Goal: Information Seeking & Learning: Learn about a topic

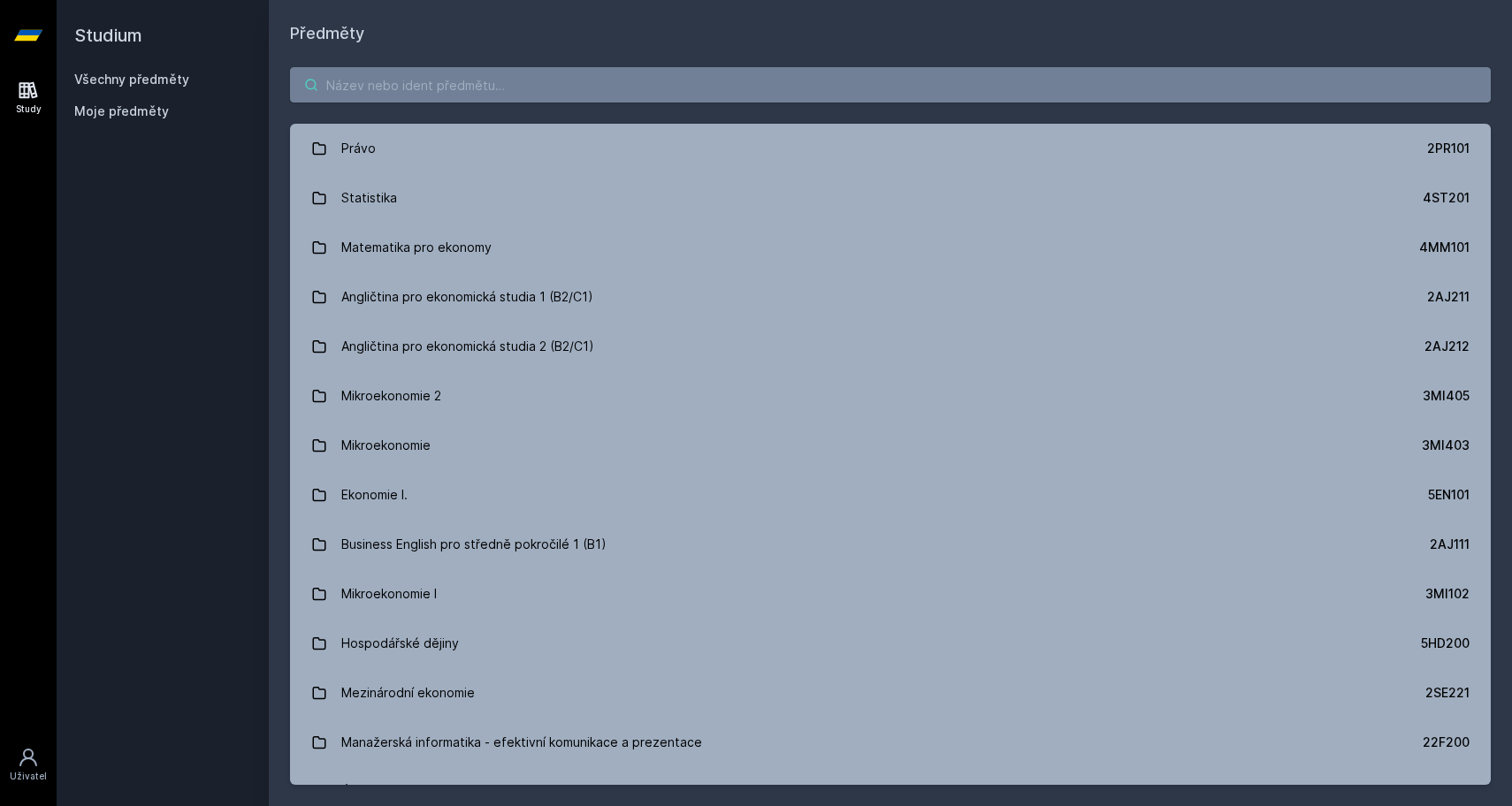
click at [604, 80] on input "search" at bounding box center [890, 84] width 1201 height 35
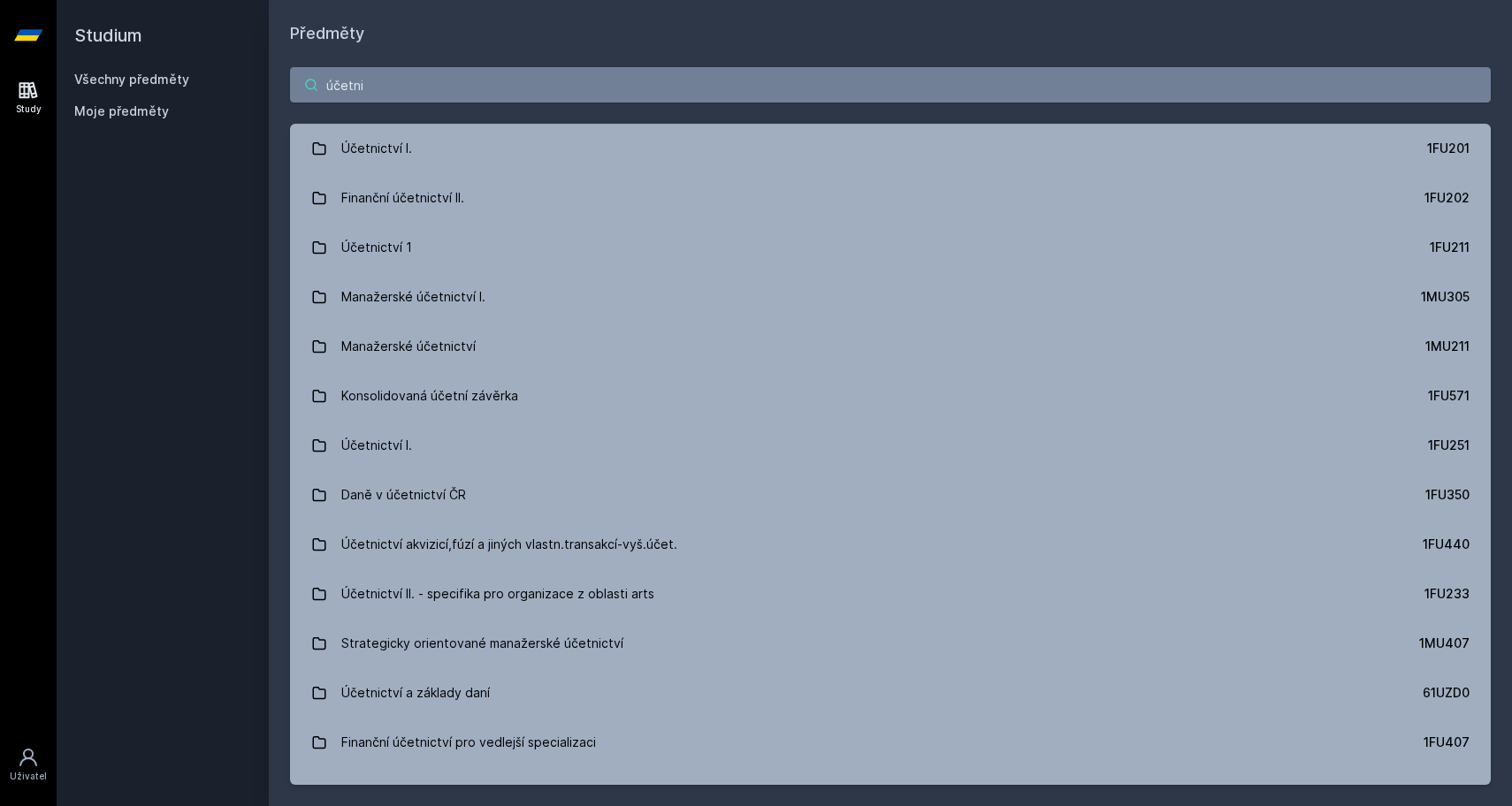
type input "účetní"
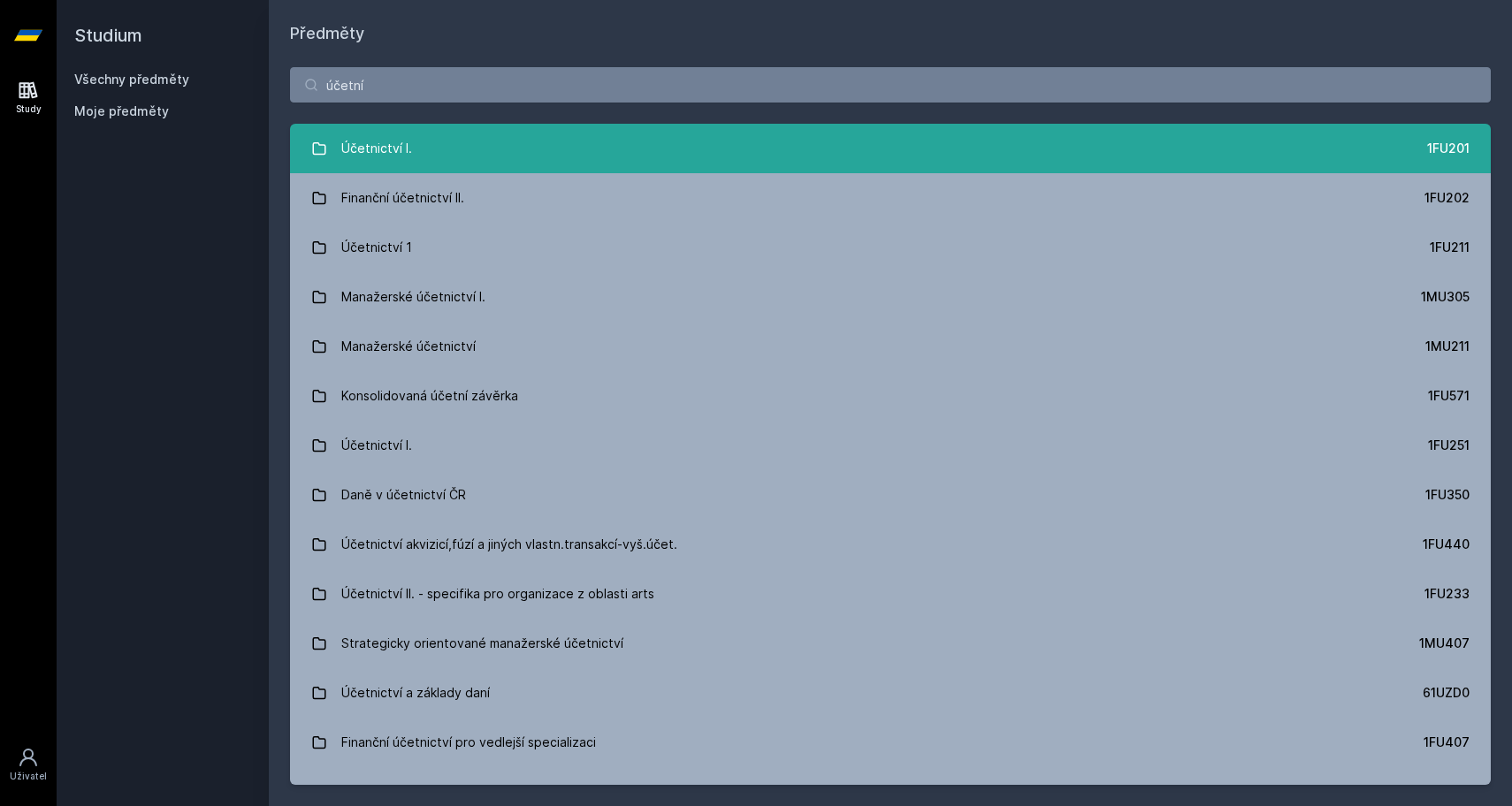
drag, startPoint x: 604, startPoint y: 80, endPoint x: 609, endPoint y: 141, distance: 61.2
click at [609, 141] on link "Účetnictví I. 1FU201" at bounding box center [890, 148] width 1201 height 49
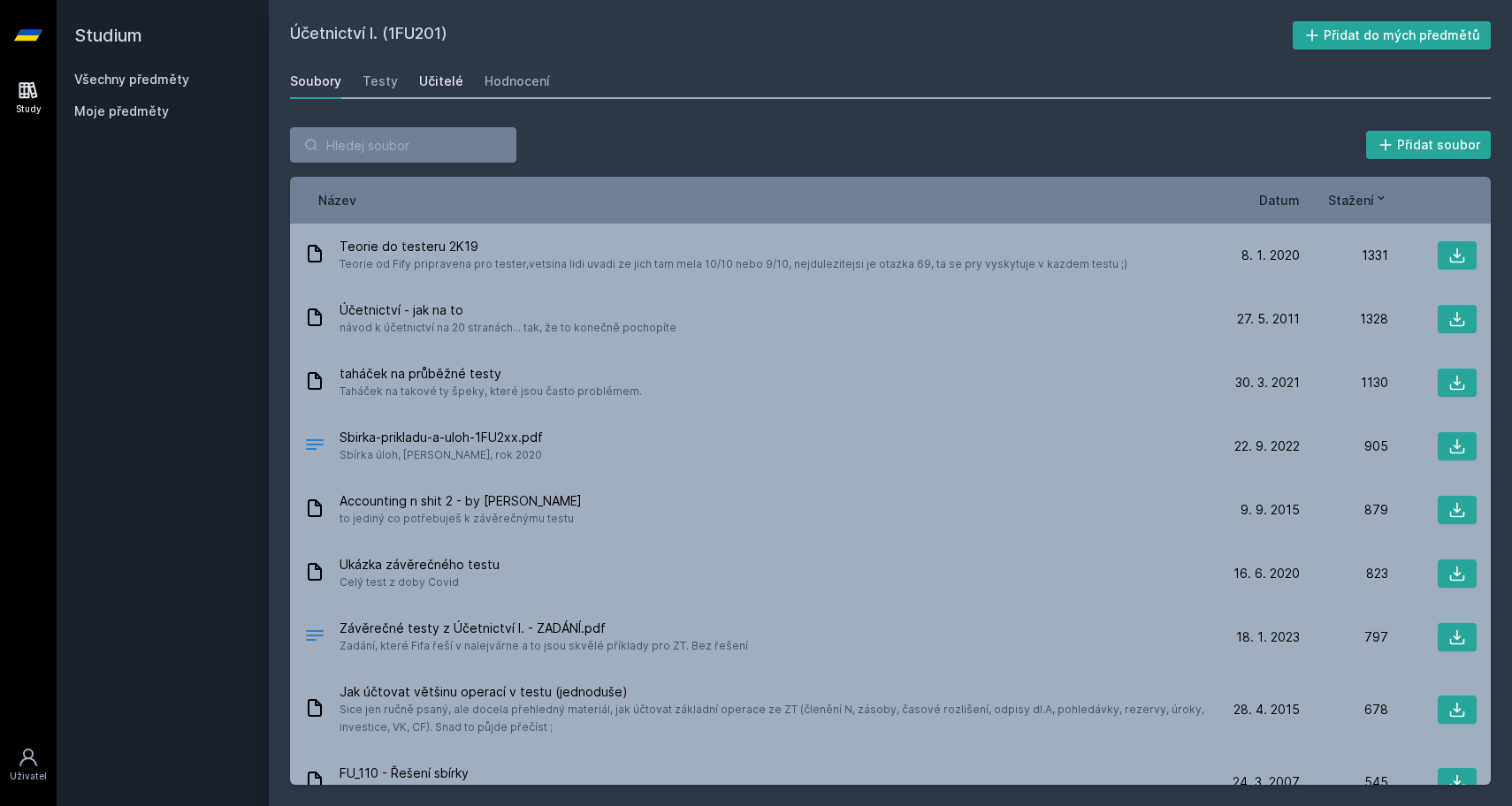
click at [427, 88] on div "Učitelé" at bounding box center [441, 81] width 45 height 17
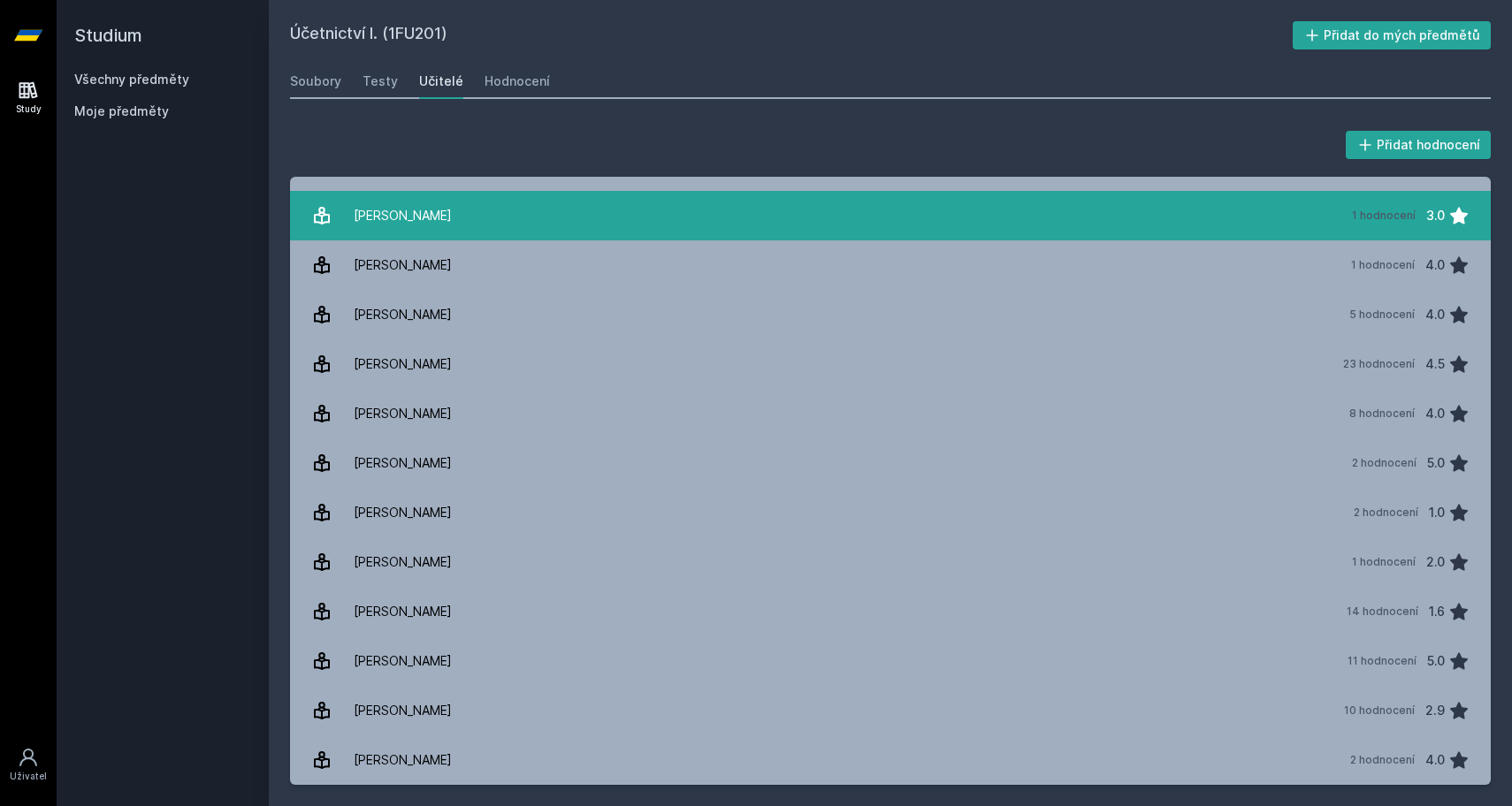
scroll to position [3006, 0]
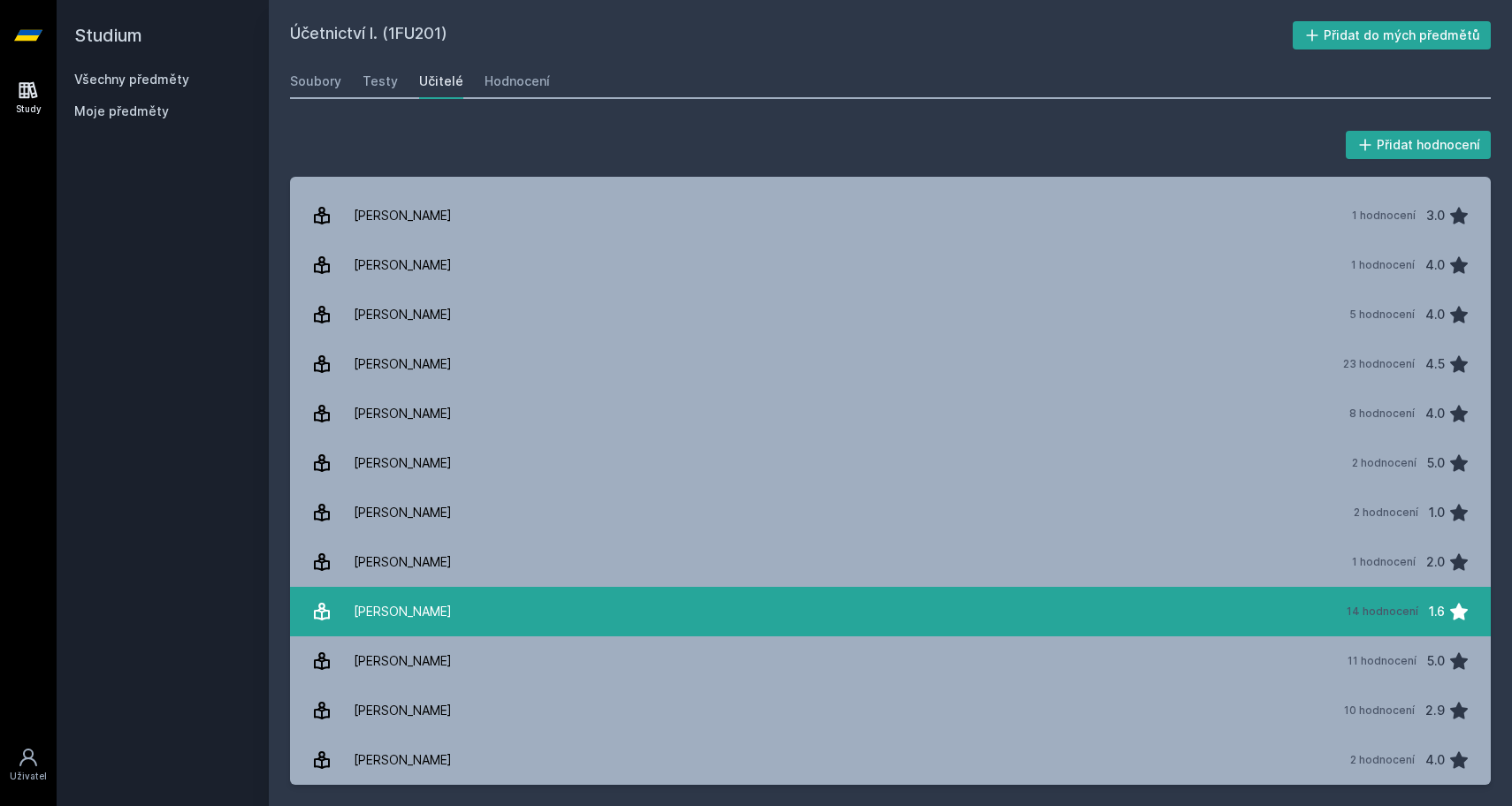
click at [514, 618] on link "[PERSON_NAME] 14 hodnocení 1.6" at bounding box center [890, 611] width 1201 height 49
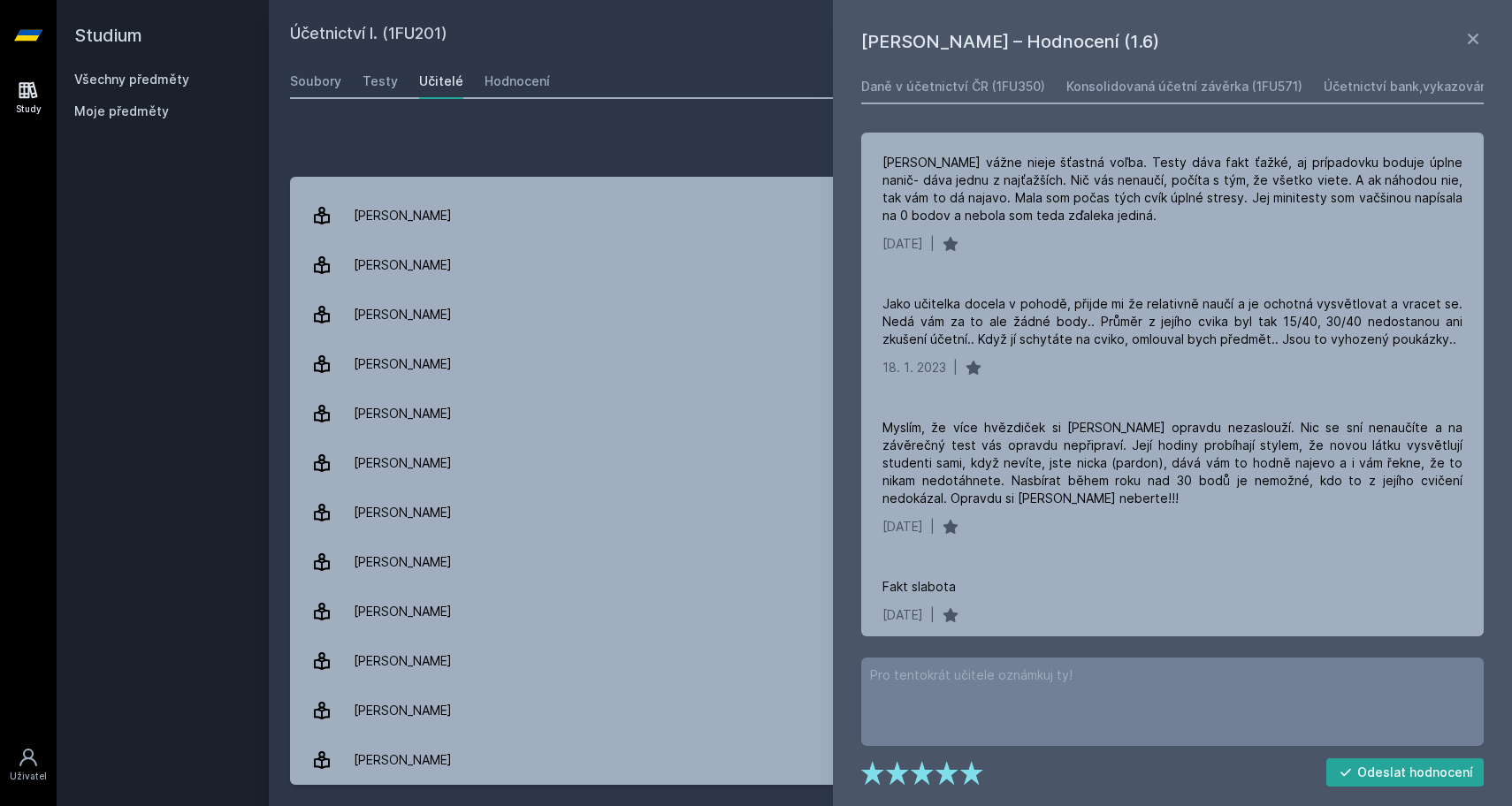
click at [464, 105] on div "Účetnictví I. (1FU201) Přidat do mých předmětů [GEOGRAPHIC_DATA] Testy Učitelé …" at bounding box center [890, 403] width 1201 height 763
click at [145, 73] on link "Všechny předměty" at bounding box center [132, 79] width 114 height 15
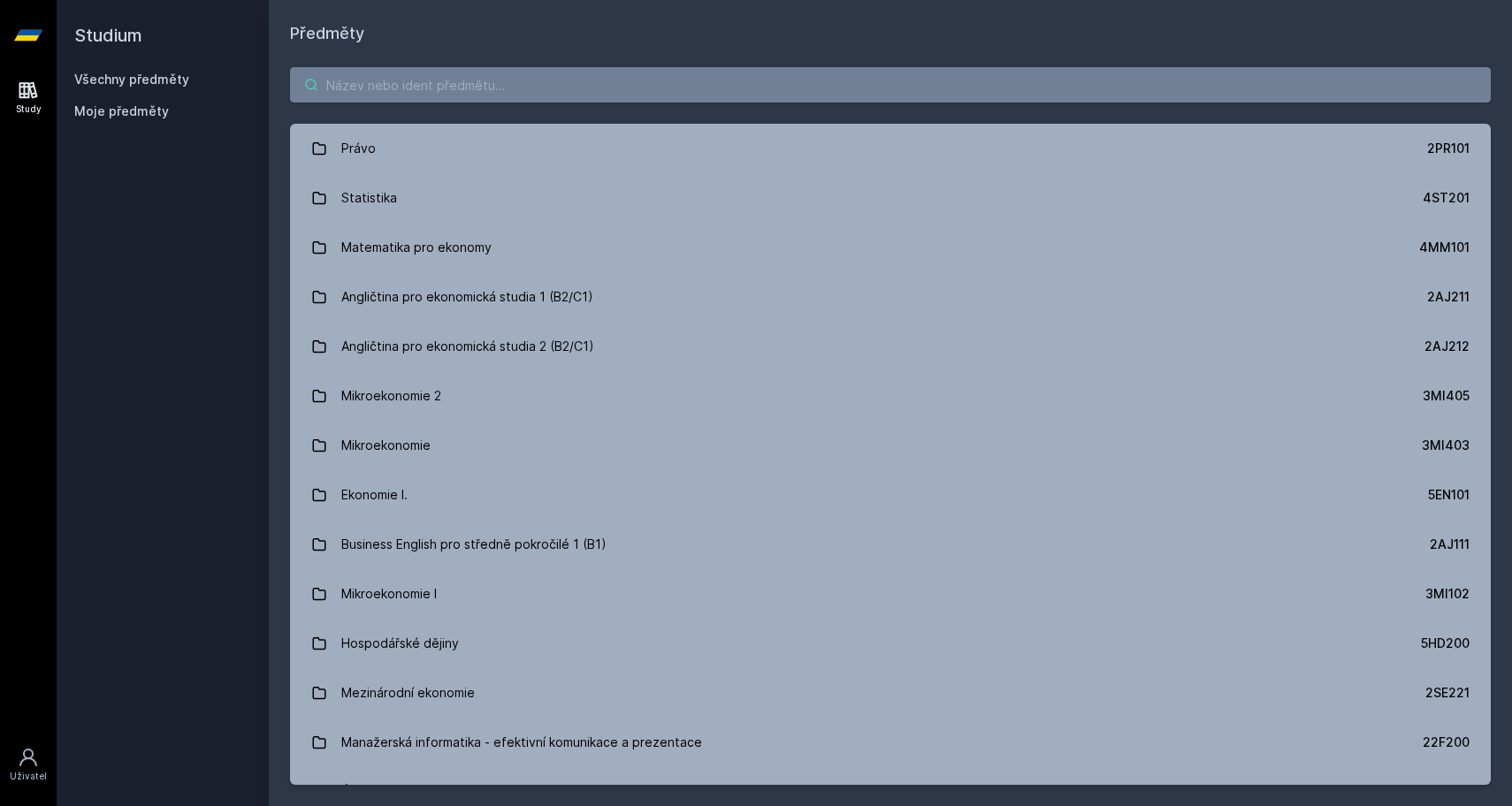
click at [494, 89] on input "search" at bounding box center [890, 84] width 1201 height 35
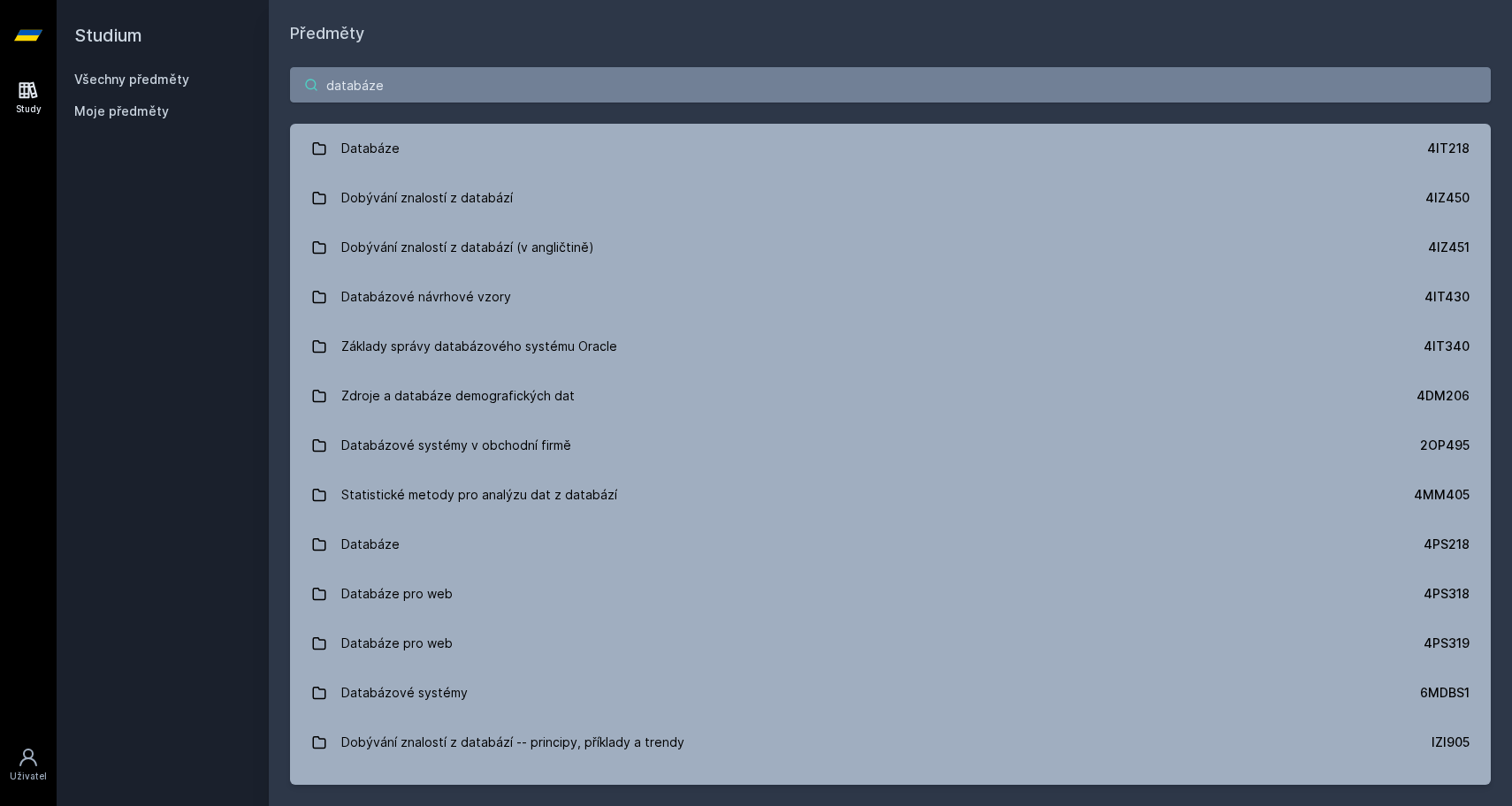
type input "databáze"
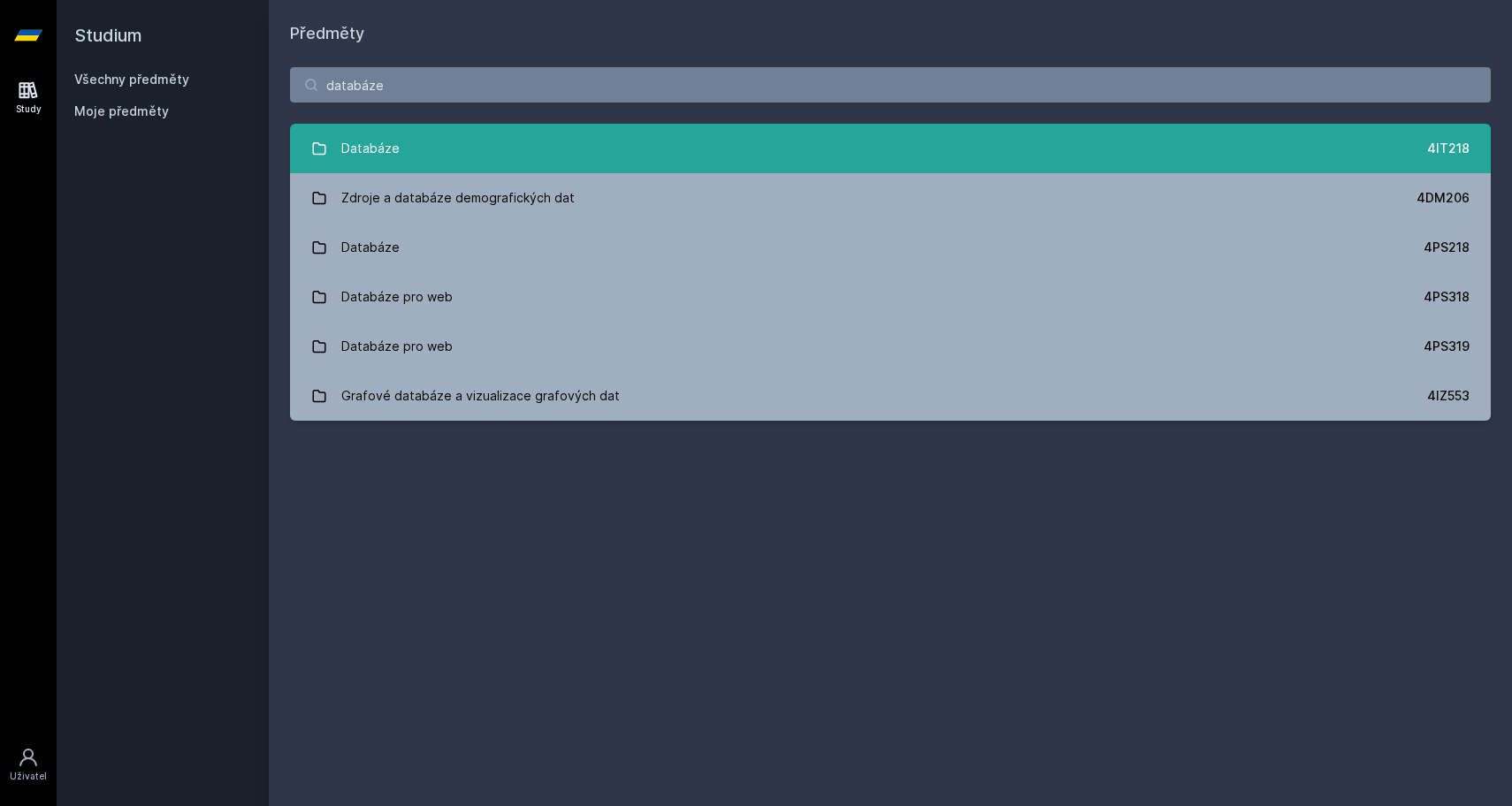
click at [429, 133] on link "Databáze 4IT218" at bounding box center [890, 148] width 1201 height 49
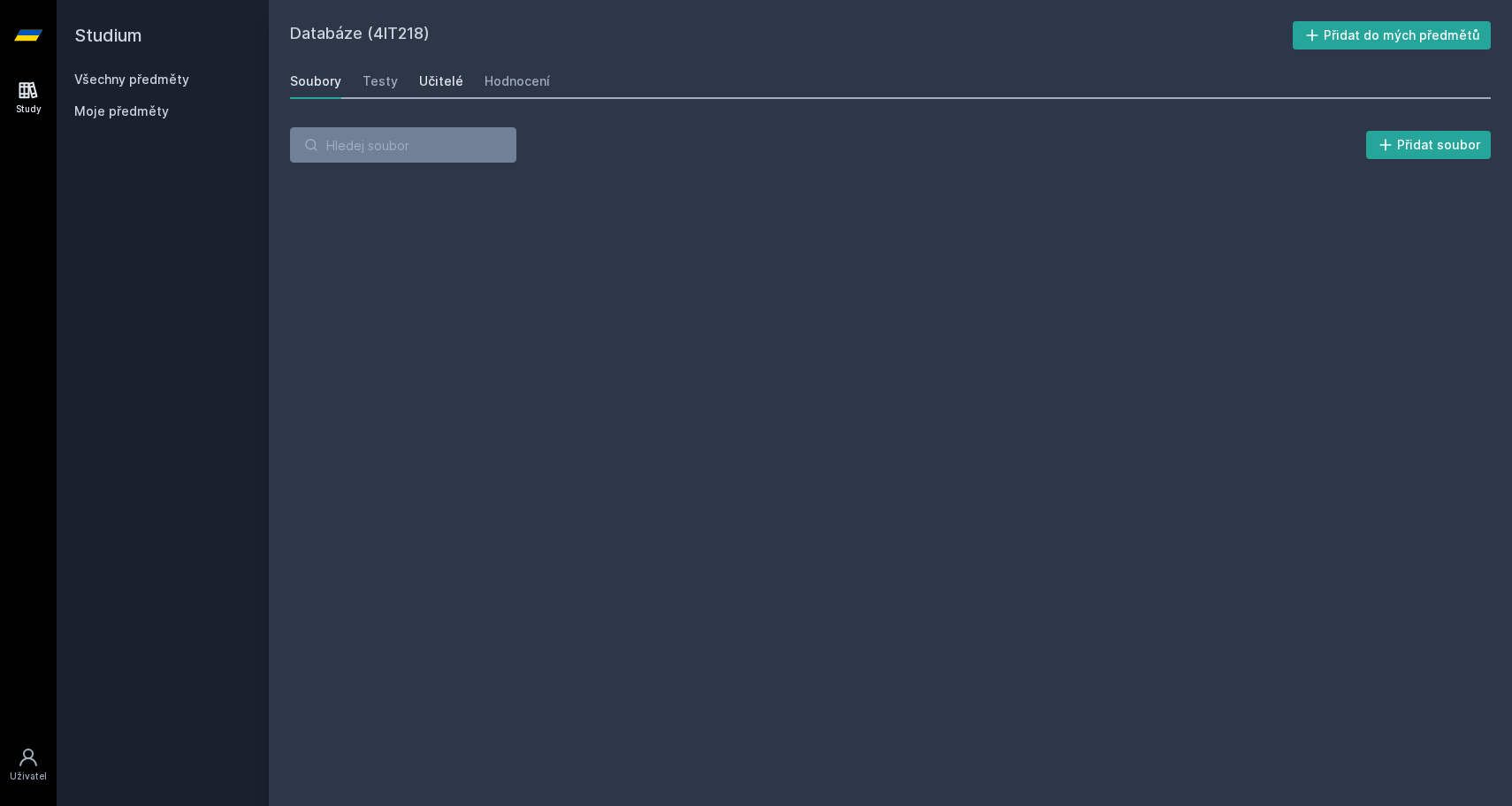
click at [449, 91] on link "Učitelé" at bounding box center [441, 81] width 45 height 35
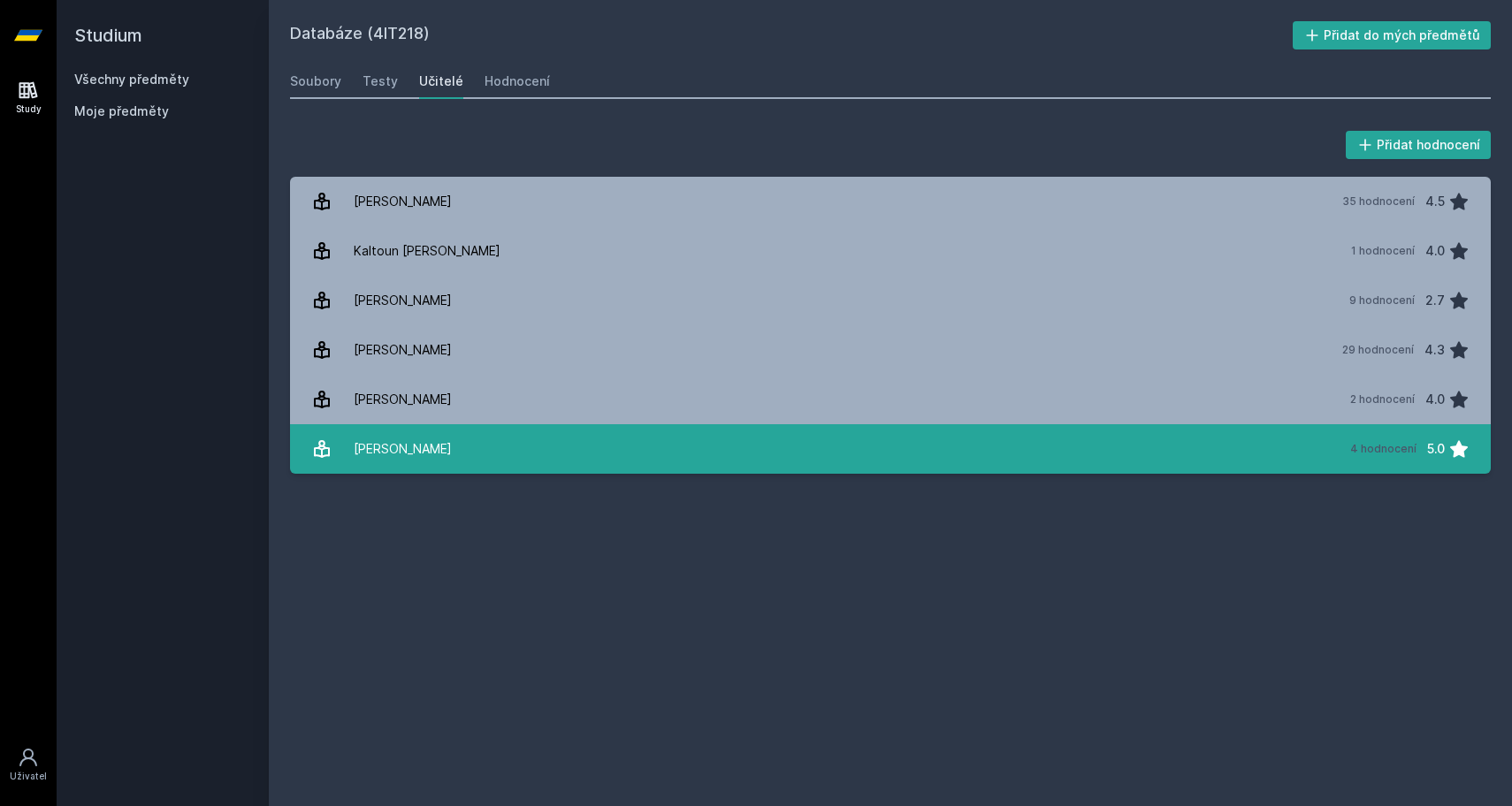
click at [423, 457] on div "[PERSON_NAME]" at bounding box center [402, 449] width 98 height 35
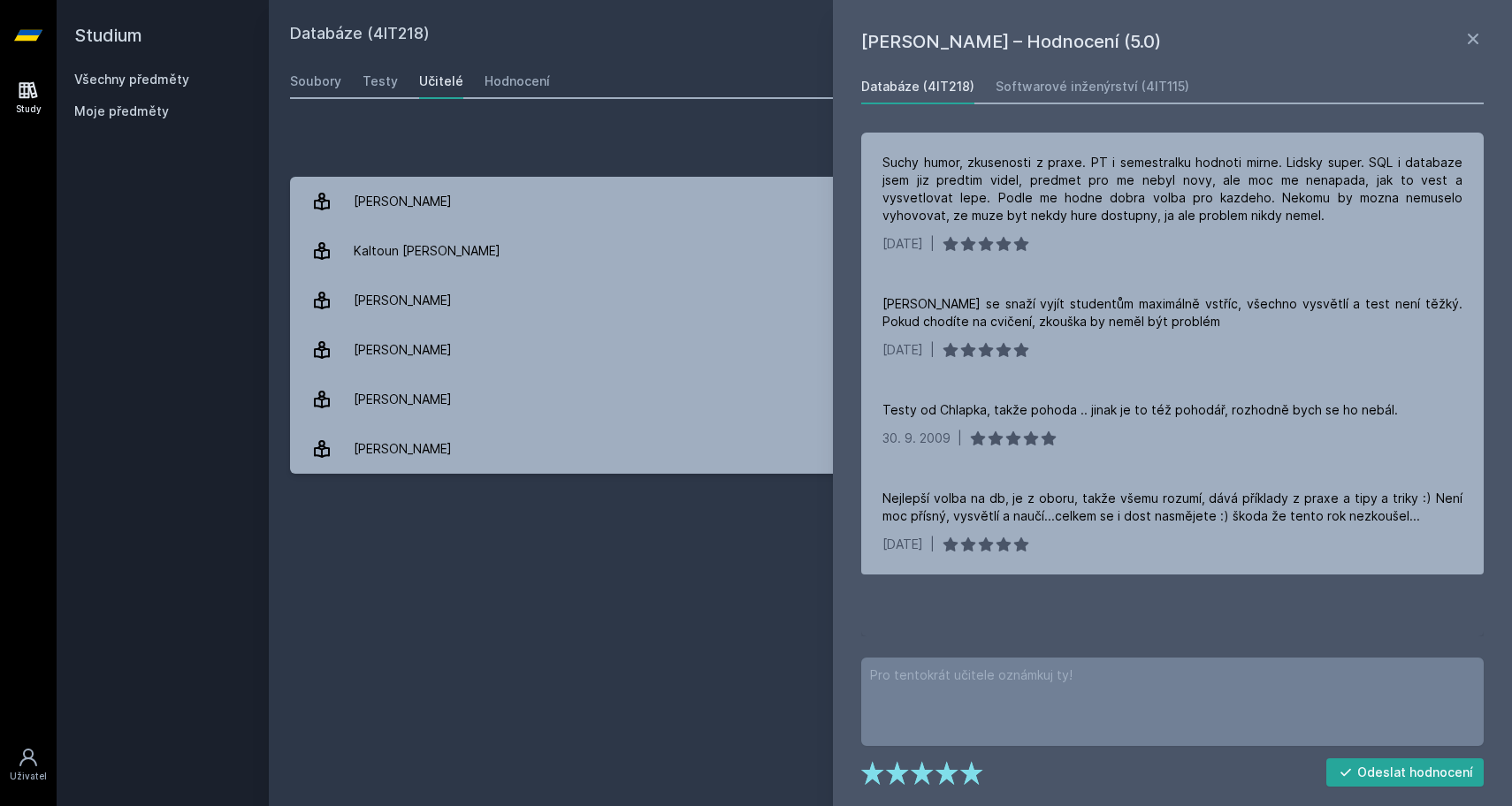
click at [392, 105] on div "Databáze (4IT218) Přidat do mých předmětů [GEOGRAPHIC_DATA] Testy Učitelé Hodno…" at bounding box center [890, 403] width 1201 height 763
click at [149, 81] on link "Všechny předměty" at bounding box center [132, 79] width 114 height 15
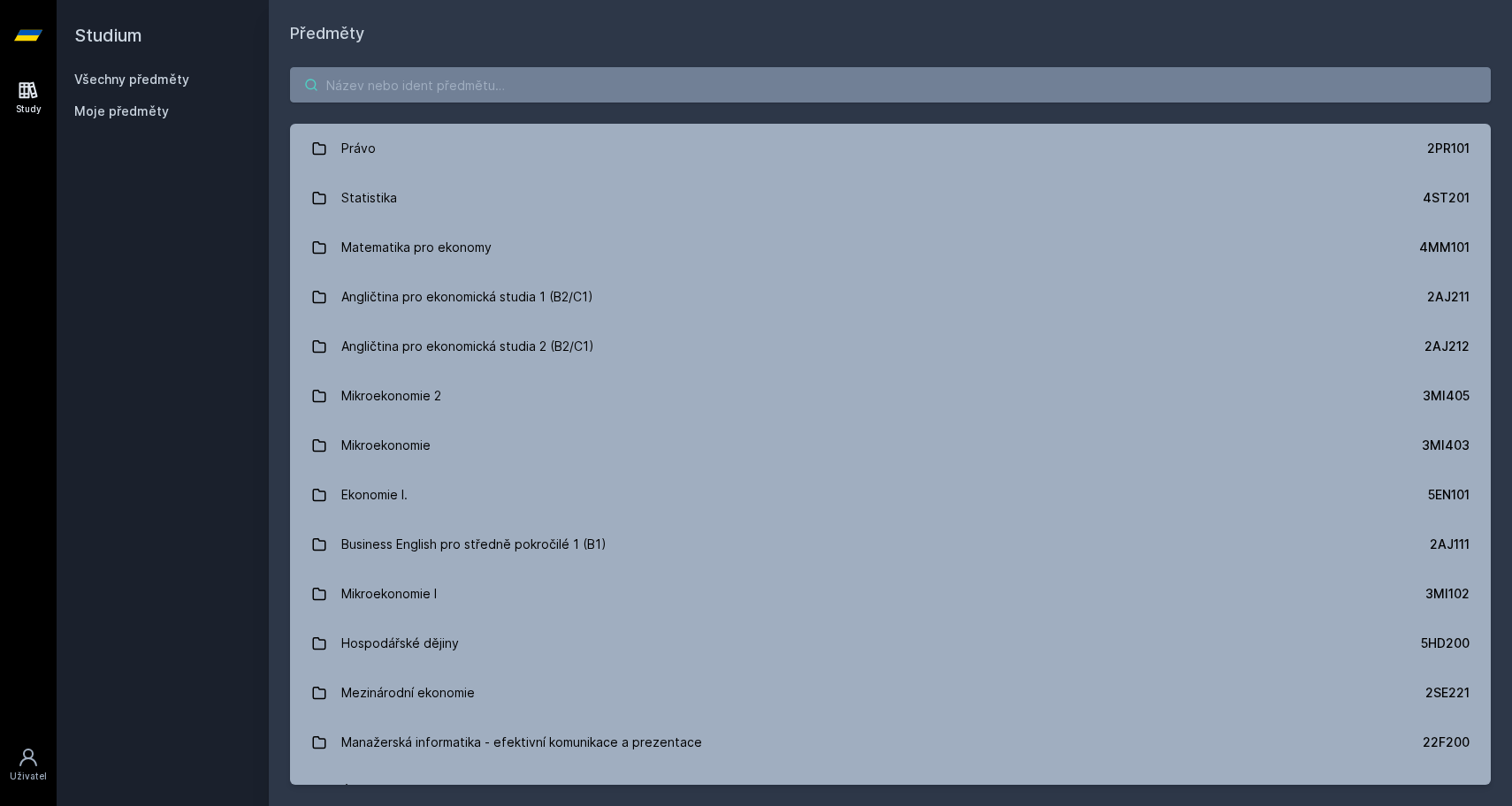
click at [499, 77] on input "search" at bounding box center [890, 84] width 1201 height 35
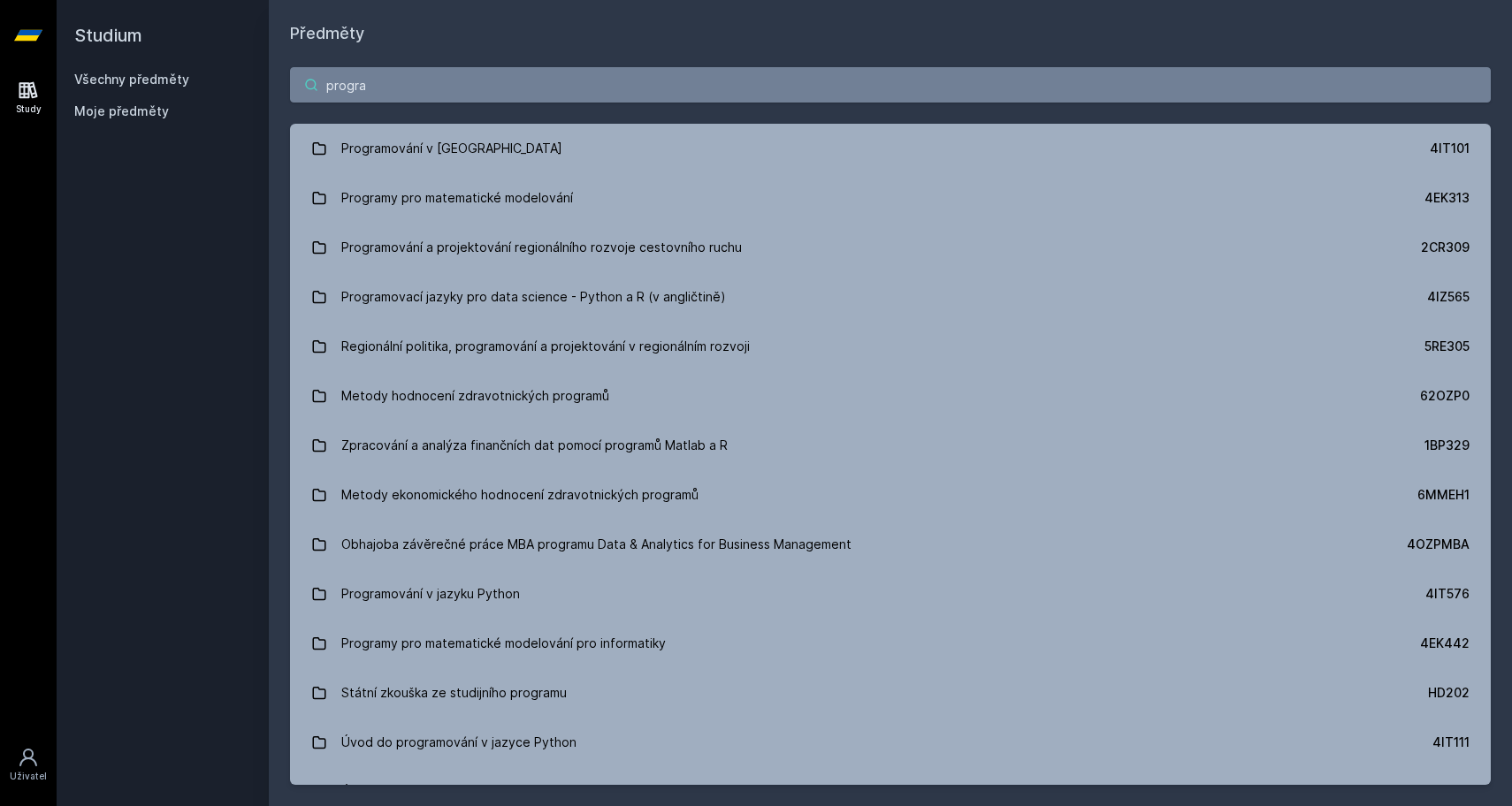
type input "program"
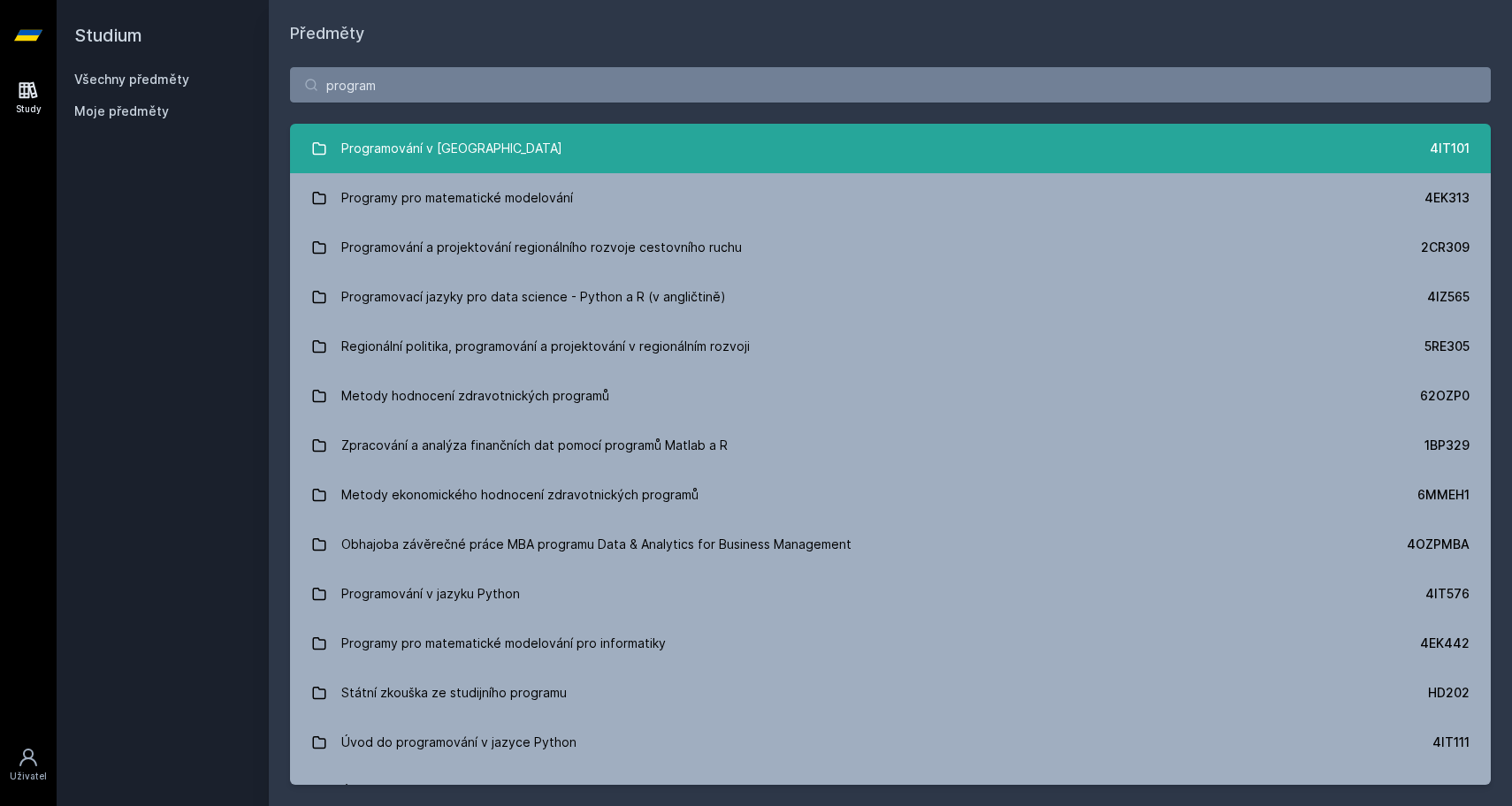
drag, startPoint x: 499, startPoint y: 77, endPoint x: 487, endPoint y: 149, distance: 73.0
click at [487, 149] on link "Programování v Javě 4IT101" at bounding box center [890, 148] width 1201 height 49
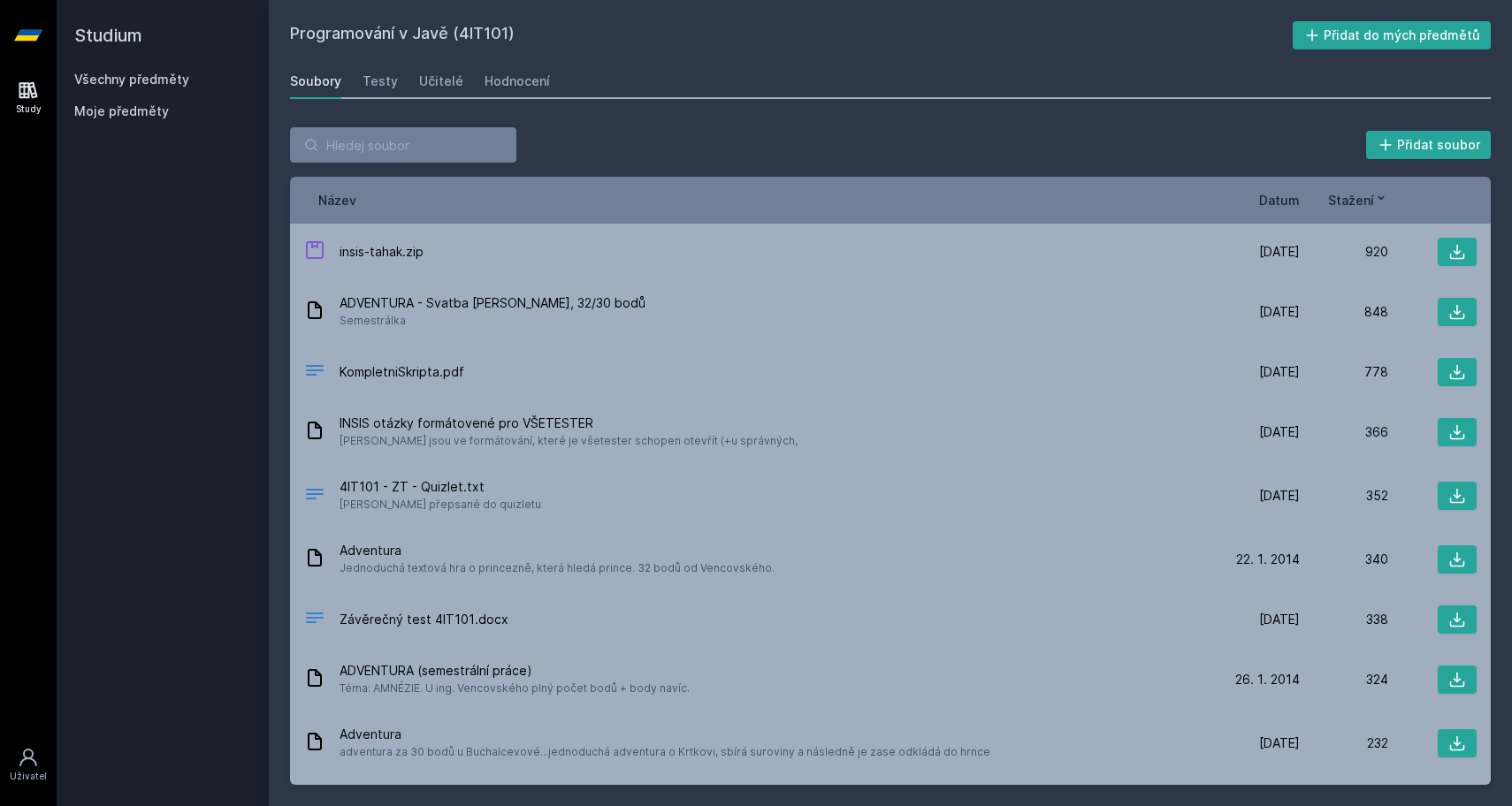
click at [157, 80] on link "Všechny předměty" at bounding box center [132, 79] width 114 height 15
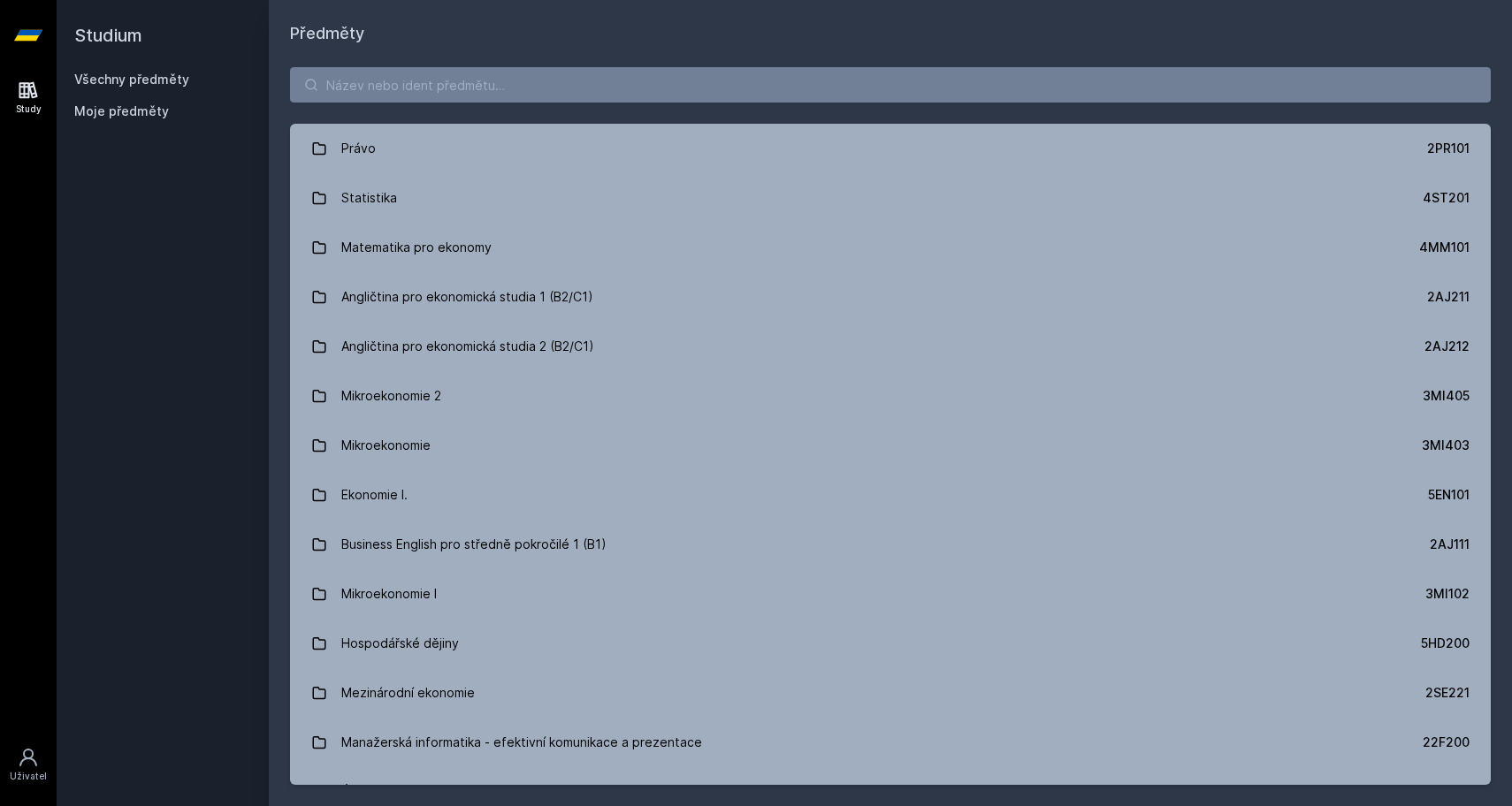
click at [482, 109] on div "Právo 2PR101 Statistika 4ST201 Matematika pro ekonomy 4MM101 Angličtina pro eko…" at bounding box center [889, 426] width 1242 height 760
click at [482, 75] on input "search" at bounding box center [890, 84] width 1201 height 35
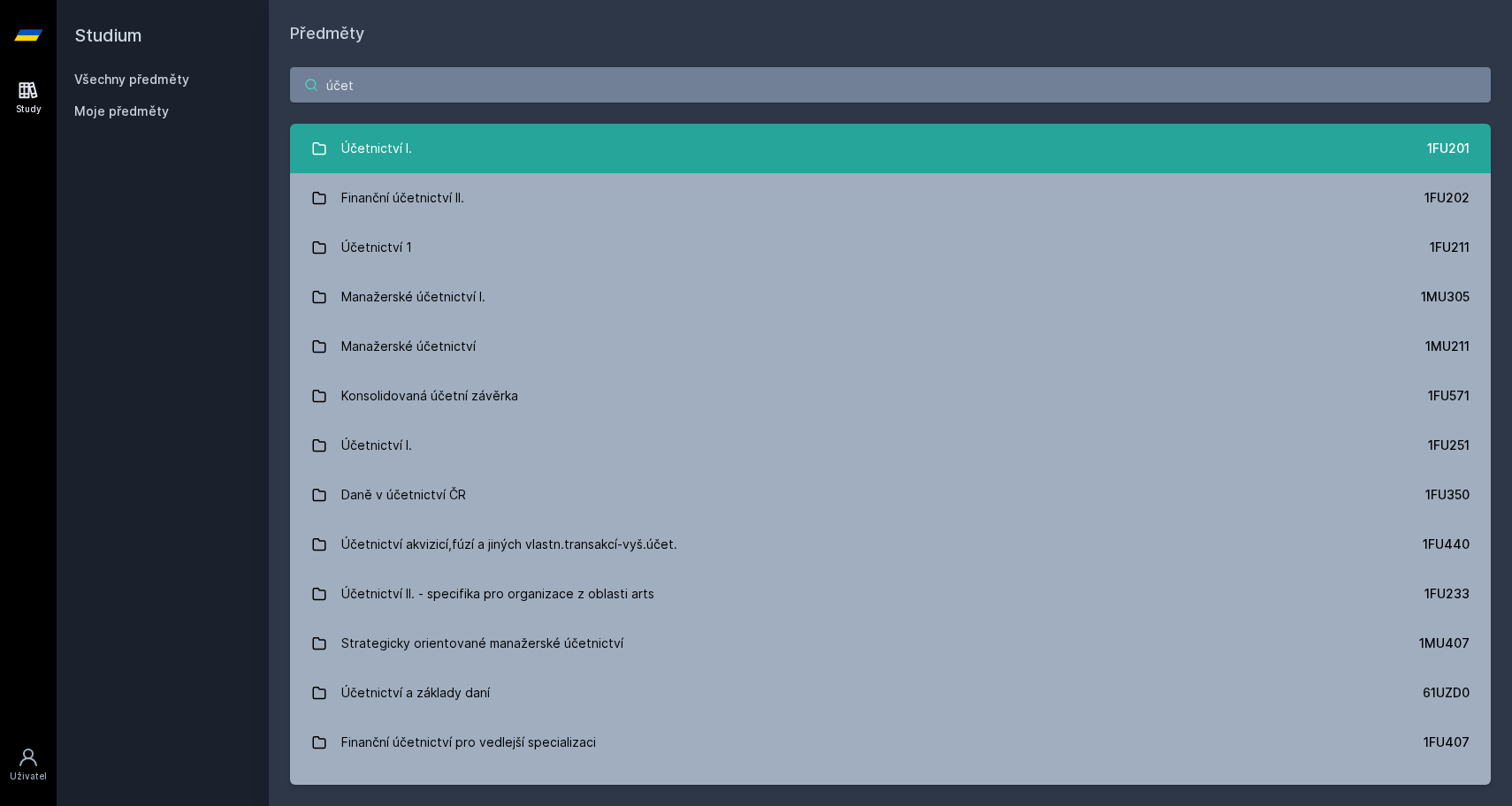
type input "účet"
click at [337, 154] on link "Účetnictví I. 1FU201" at bounding box center [890, 148] width 1201 height 49
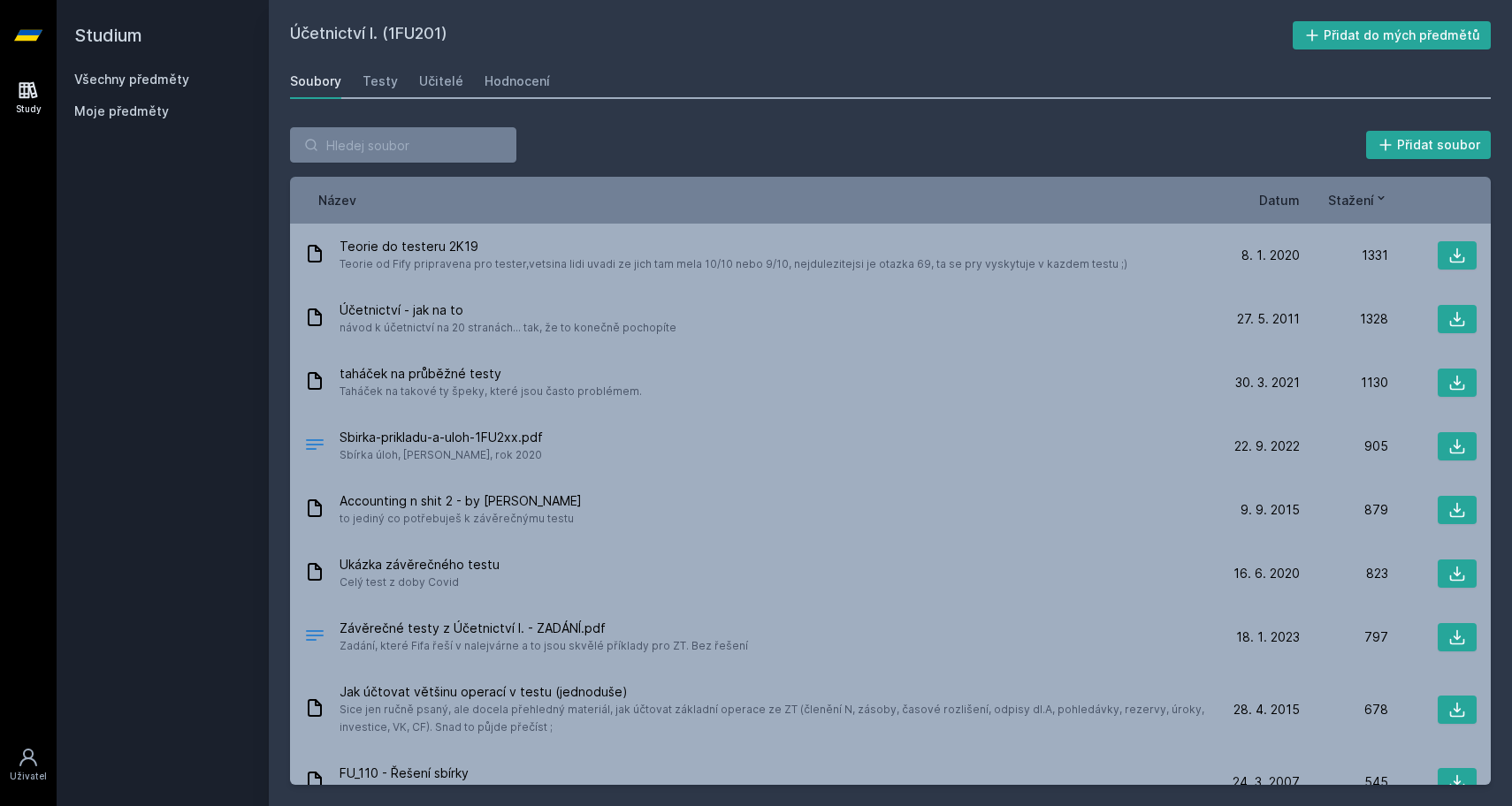
click at [422, 103] on div "Účetnictví I. (1FU201) Přidat do mých předmětů [GEOGRAPHIC_DATA] Testy Učitelé …" at bounding box center [890, 403] width 1201 height 763
click at [427, 95] on link "Učitelé" at bounding box center [441, 81] width 45 height 35
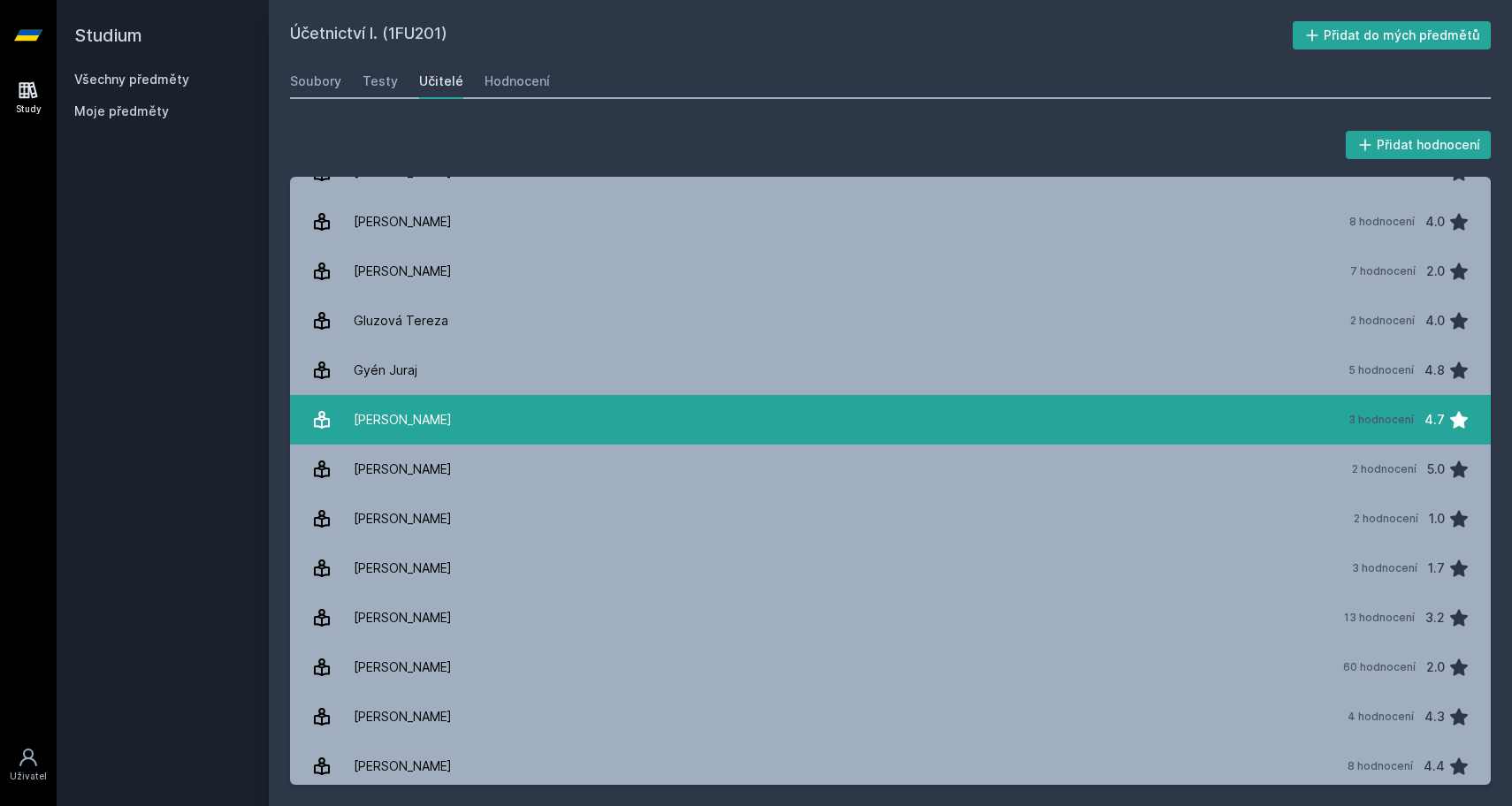
scroll to position [413, 0]
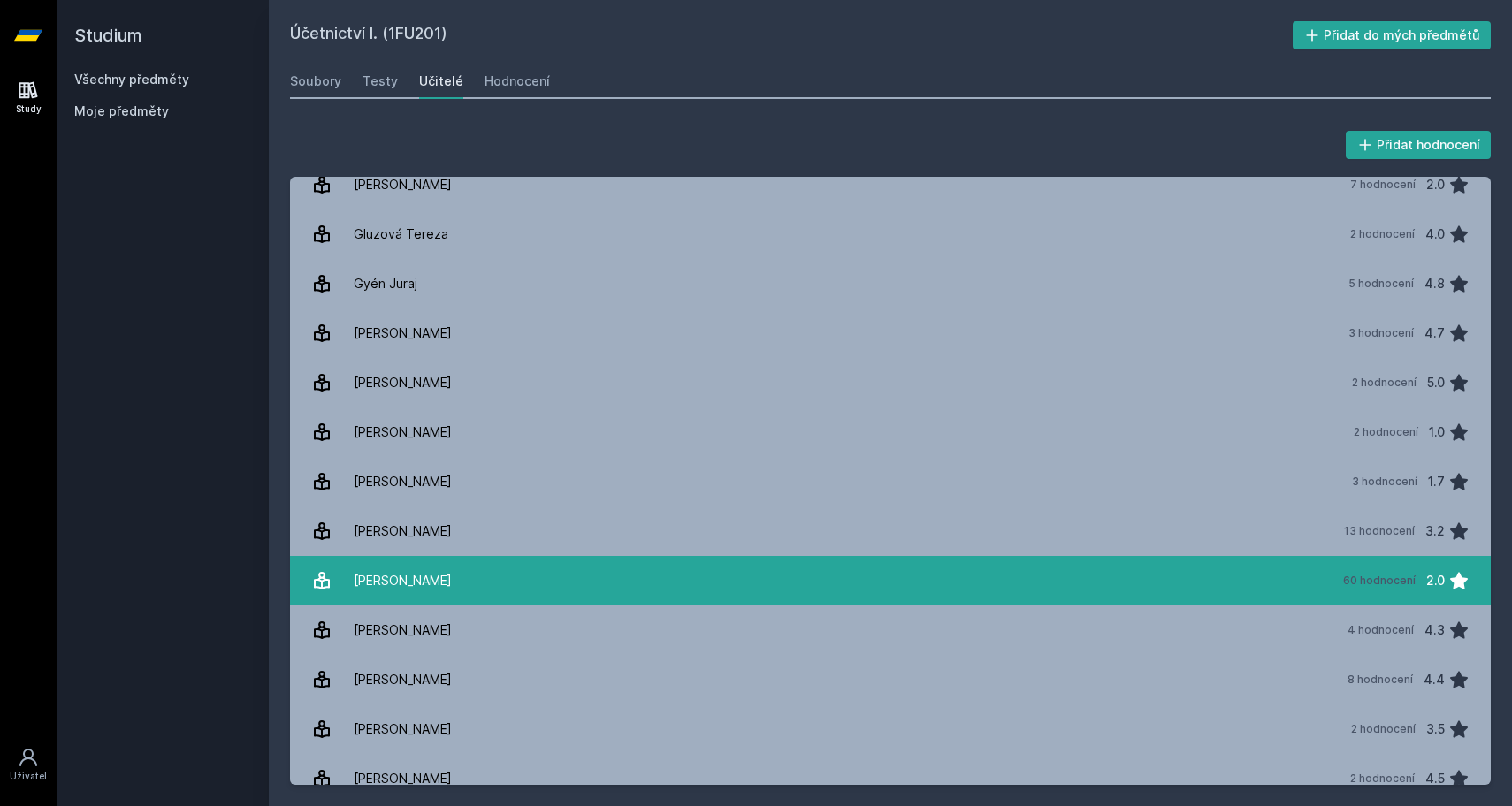
click at [614, 577] on link "[PERSON_NAME] 60 hodnocení 2.0" at bounding box center [890, 580] width 1201 height 49
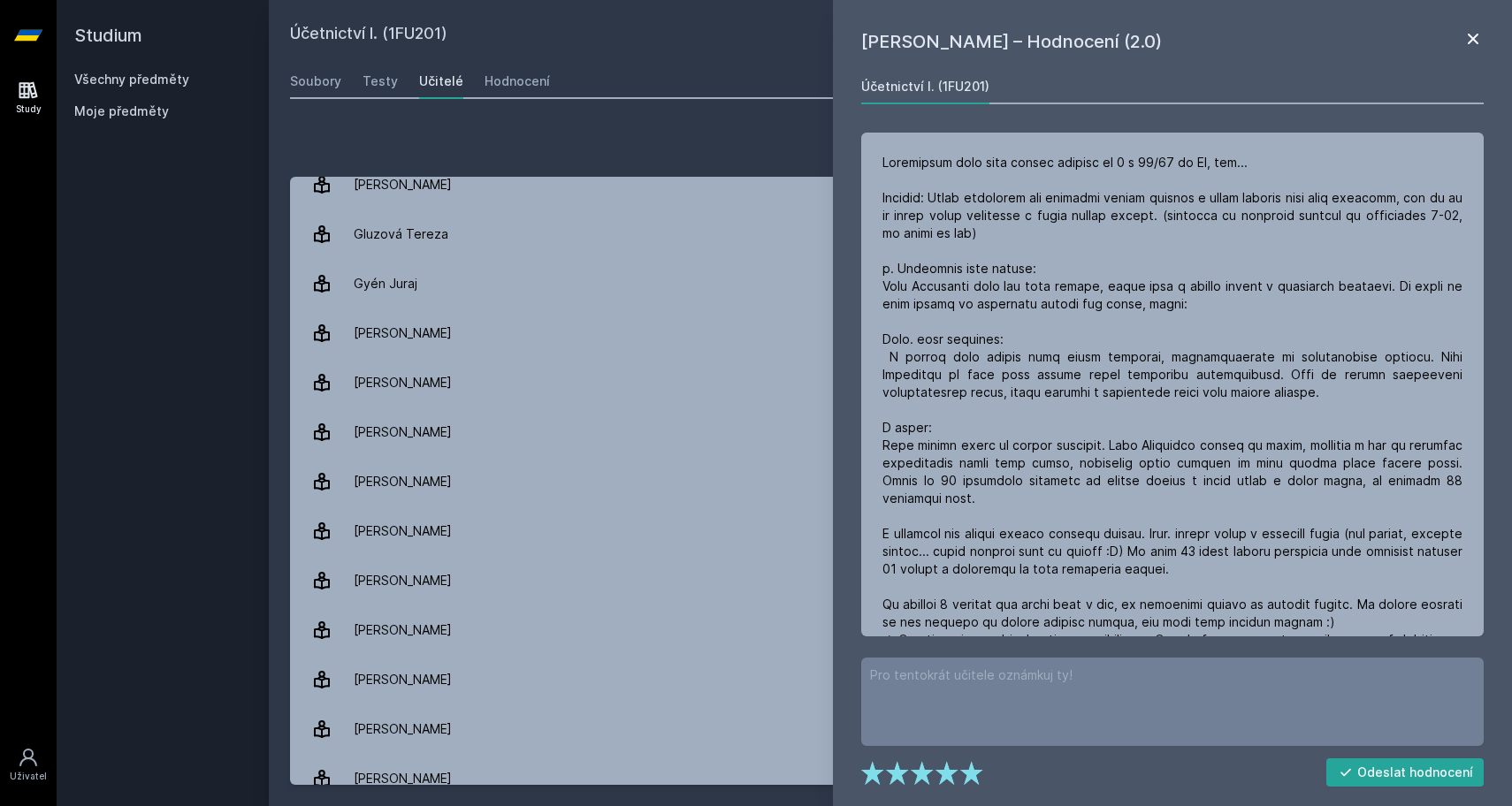
click at [1472, 35] on icon at bounding box center [1472, 39] width 21 height 21
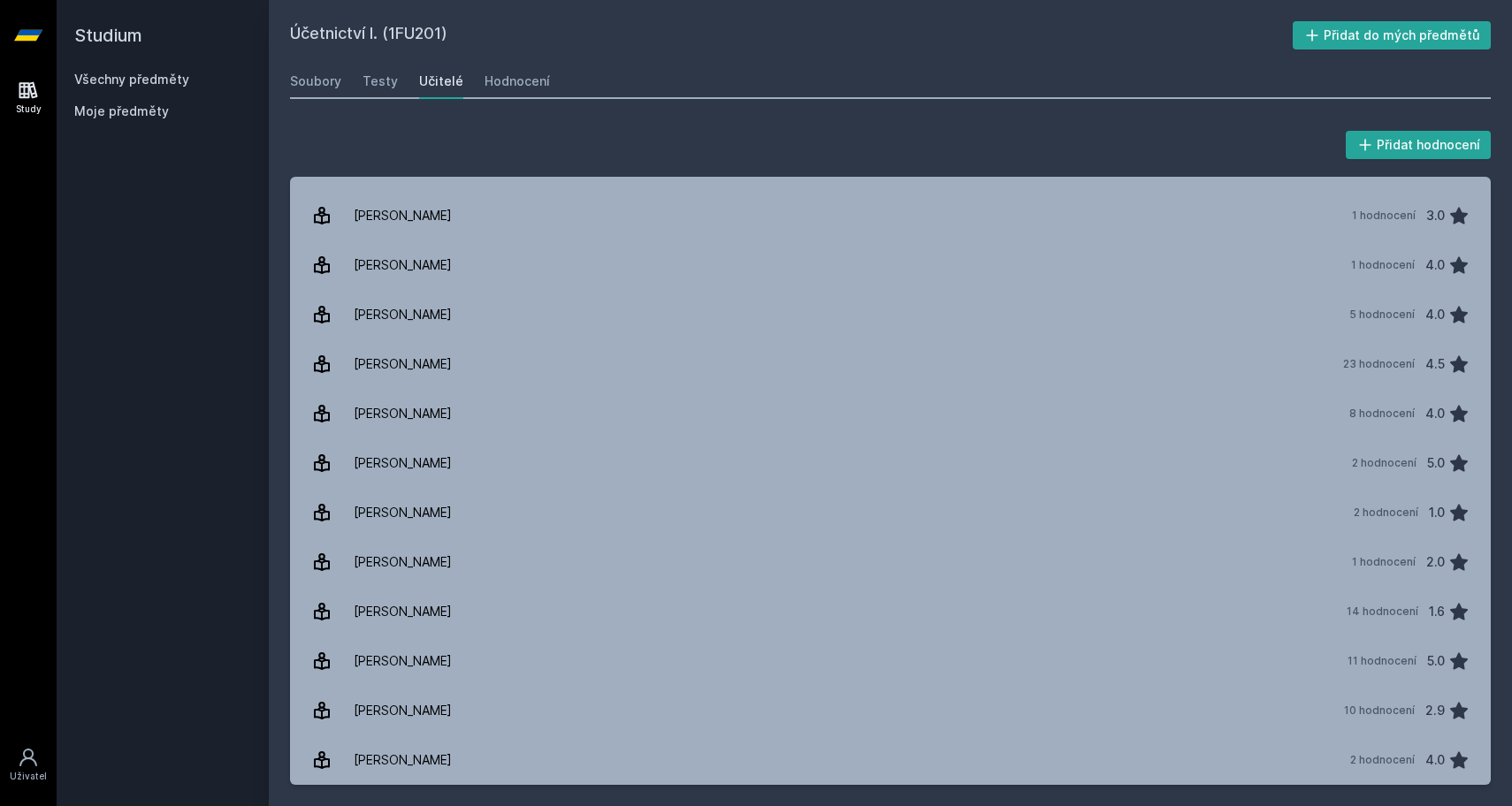
click at [1225, 3] on div "Účetnictví I. (1FU201) Přidat do mých předmětů [GEOGRAPHIC_DATA] Testy Učitelé …" at bounding box center [889, 403] width 1242 height 806
